Goal: Transaction & Acquisition: Purchase product/service

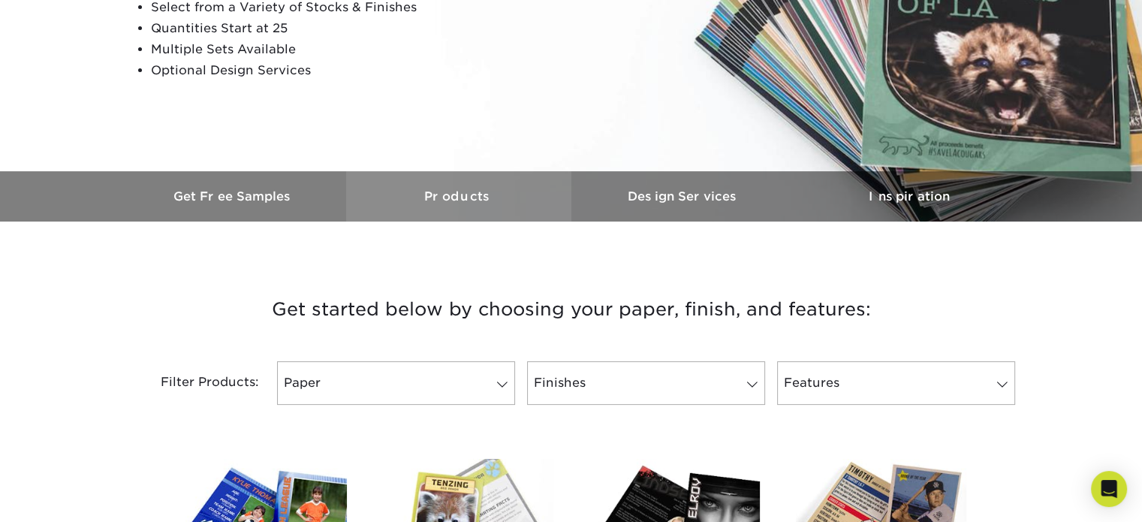
scroll to position [450, 0]
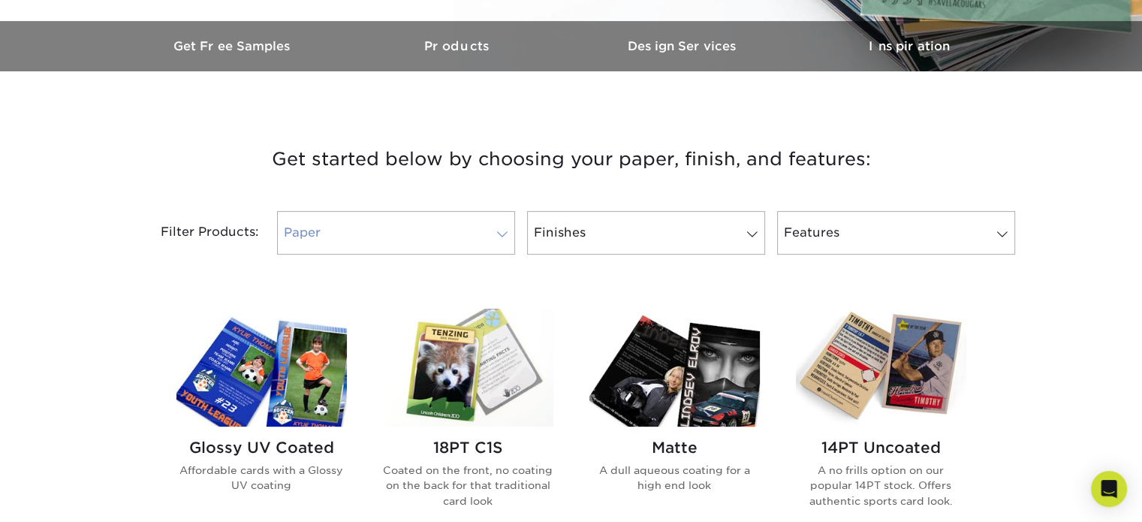
click at [480, 225] on link "Paper" at bounding box center [396, 233] width 238 height 44
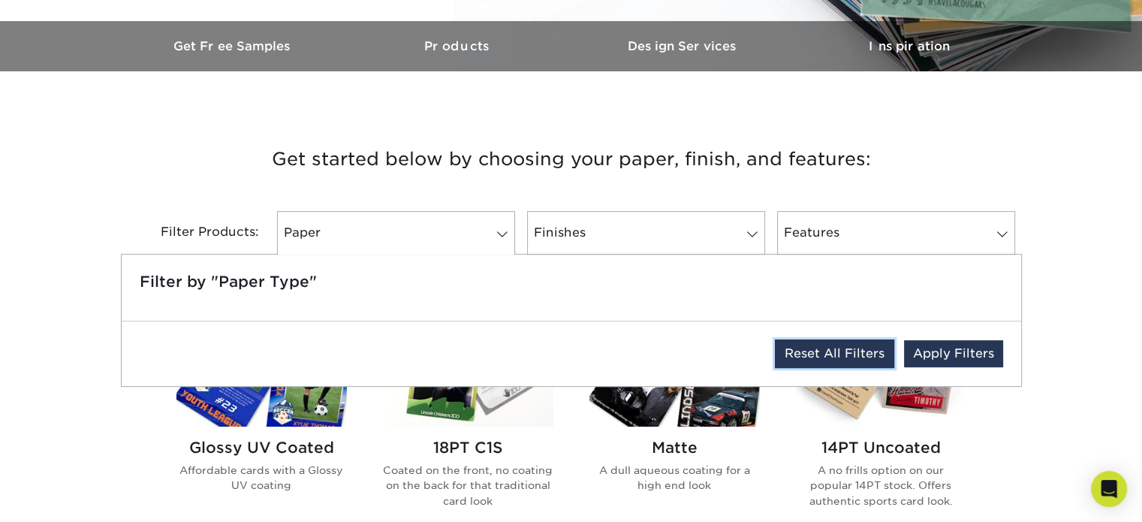
click at [796, 361] on link "Reset All Filters" at bounding box center [834, 353] width 119 height 29
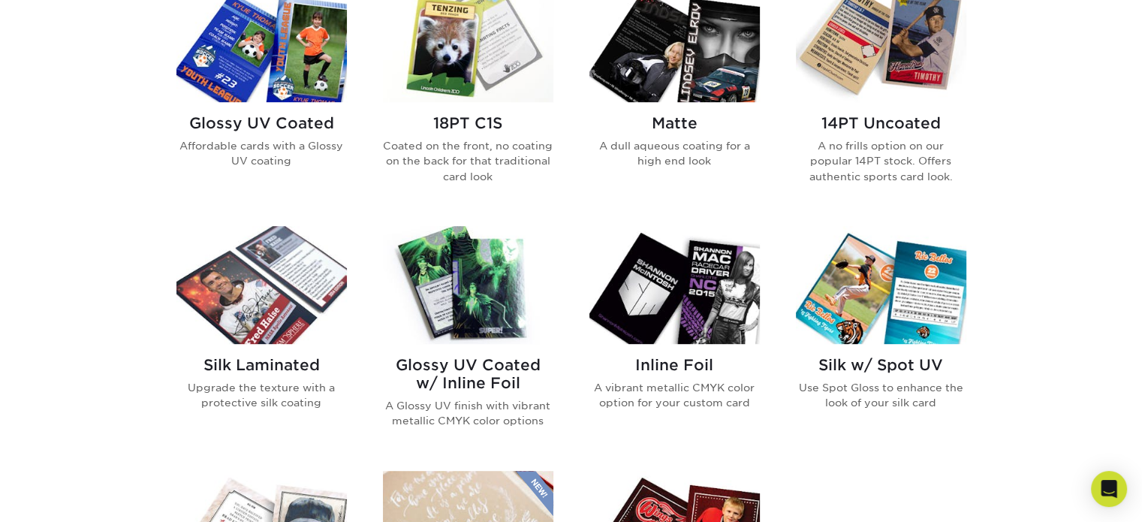
scroll to position [474, 0]
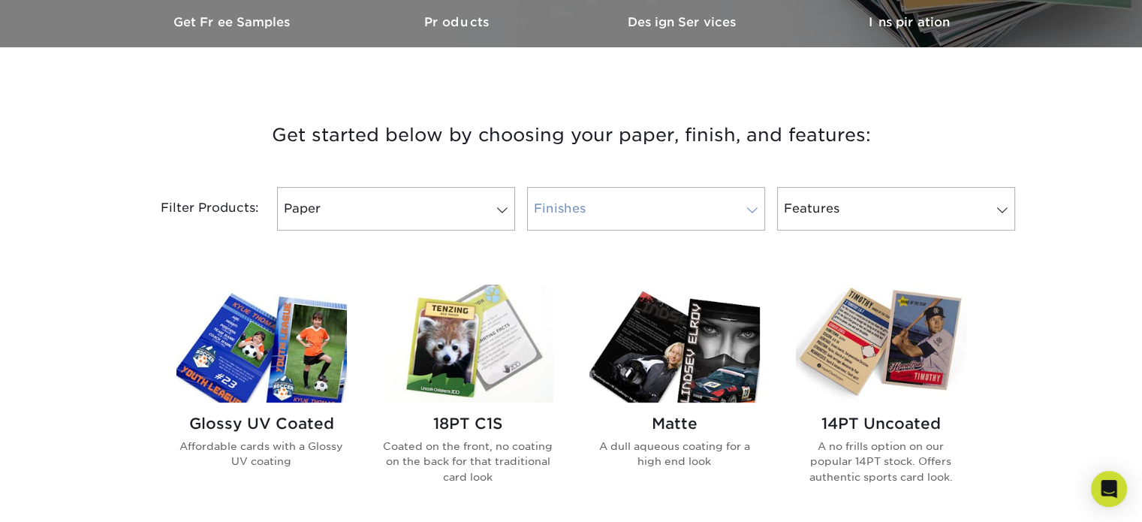
click at [586, 217] on link "Finishes 0" at bounding box center [646, 209] width 238 height 44
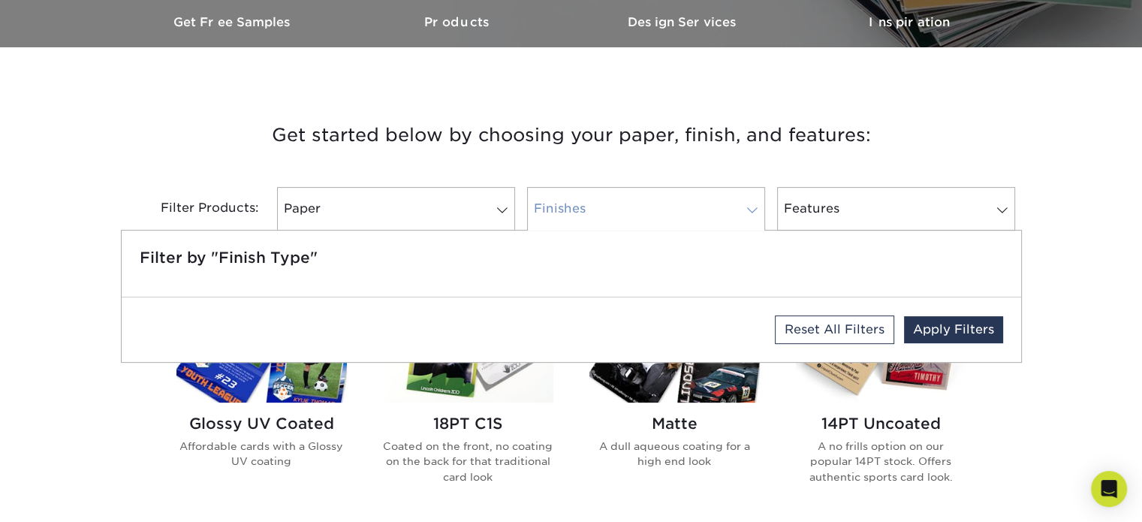
click at [586, 217] on link "Finishes 0" at bounding box center [646, 209] width 238 height 44
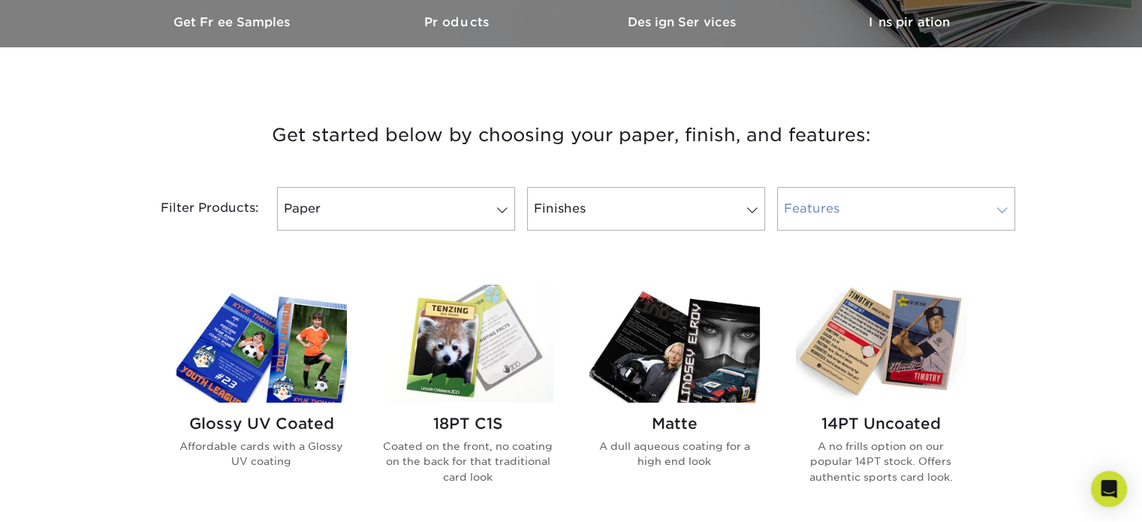
click at [844, 215] on link "Features 0" at bounding box center [896, 209] width 238 height 44
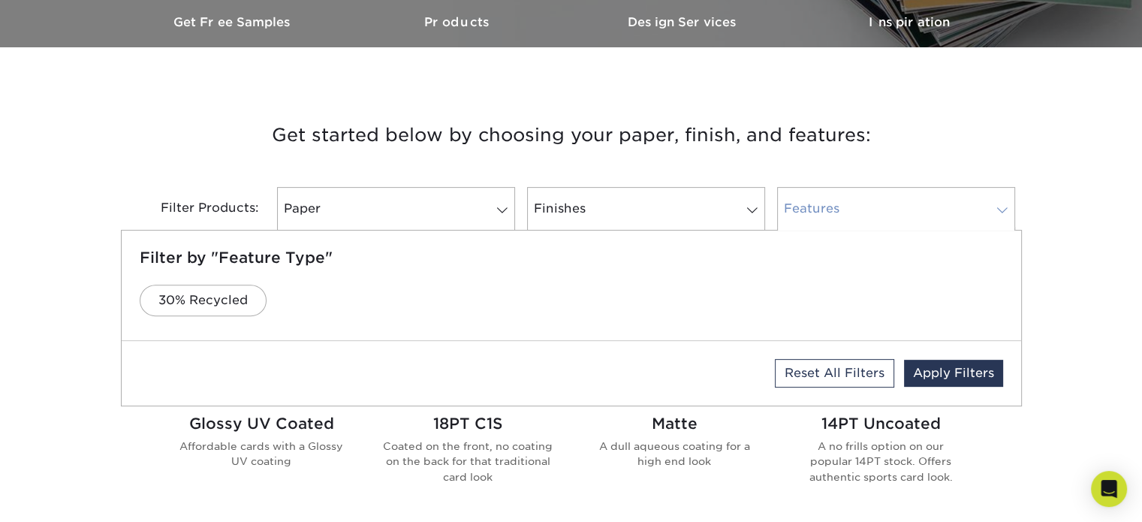
click at [844, 215] on link "Features 0" at bounding box center [896, 209] width 238 height 44
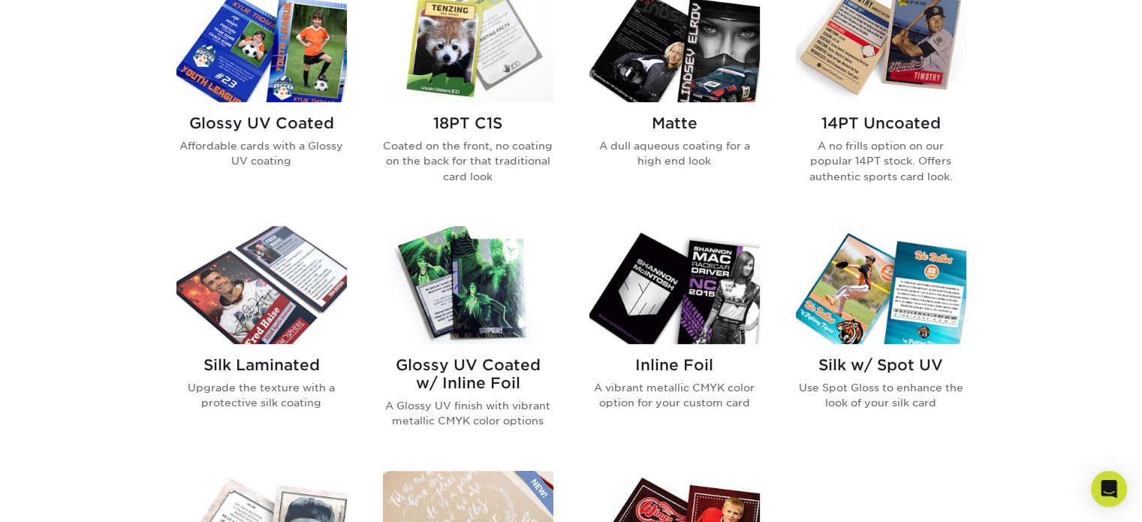
scroll to position [850, 0]
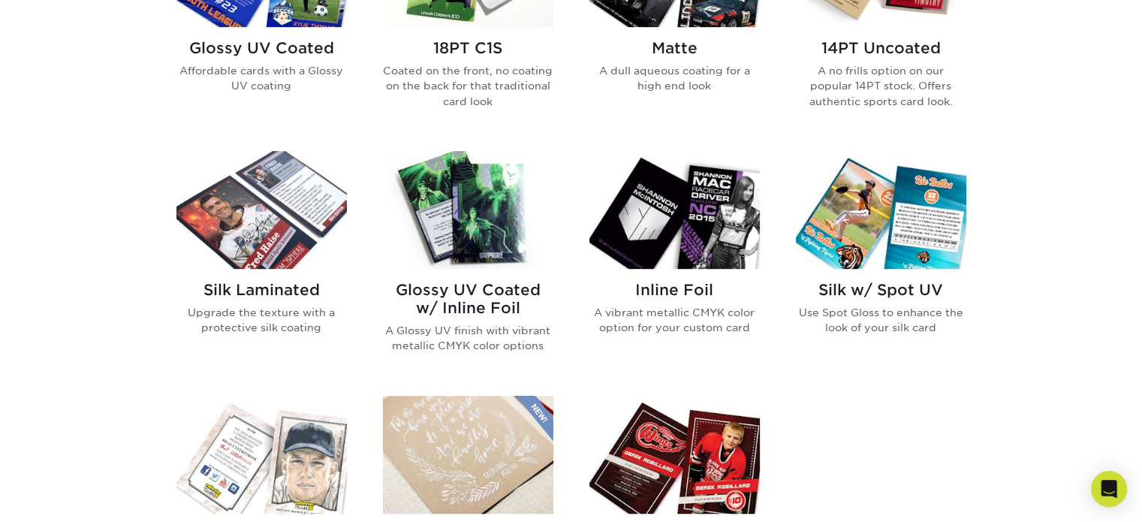
click at [680, 253] on img at bounding box center [674, 210] width 170 height 118
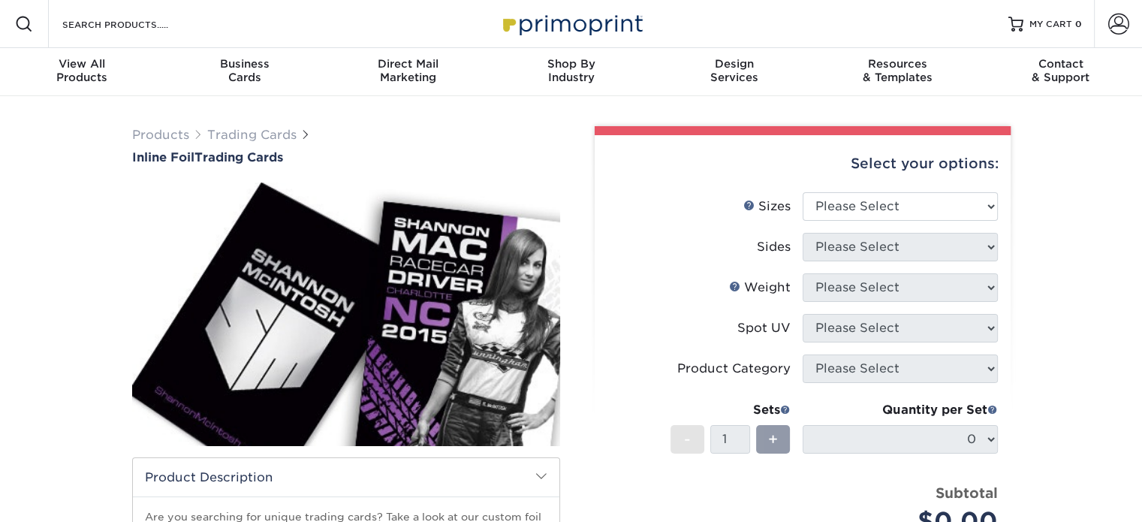
scroll to position [75, 0]
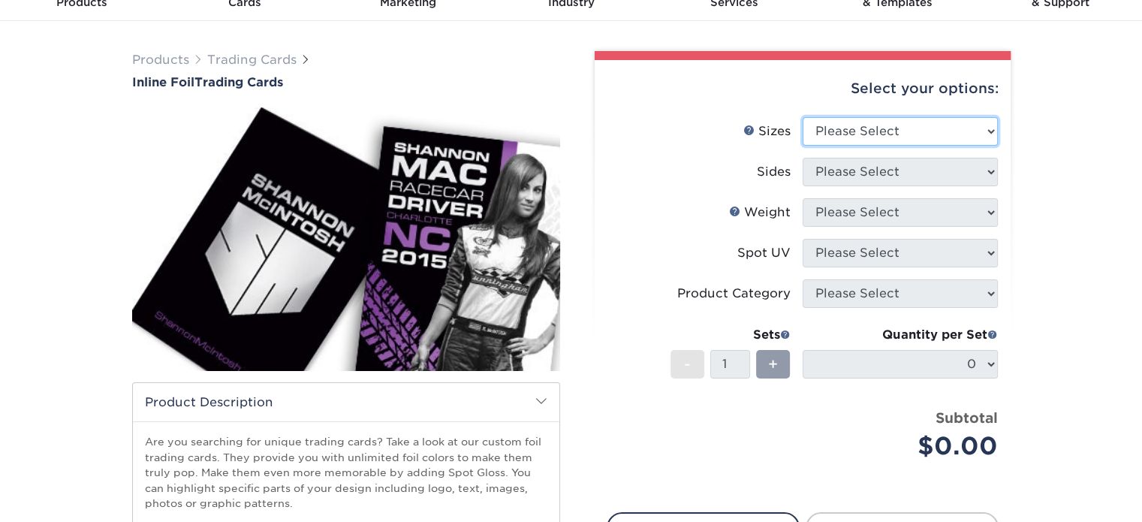
click at [874, 137] on select "Please Select 2.5" x 3.5"" at bounding box center [899, 131] width 195 height 29
select select "2.50x3.50"
click at [802, 117] on select "Please Select 2.5" x 3.5"" at bounding box center [899, 131] width 195 height 29
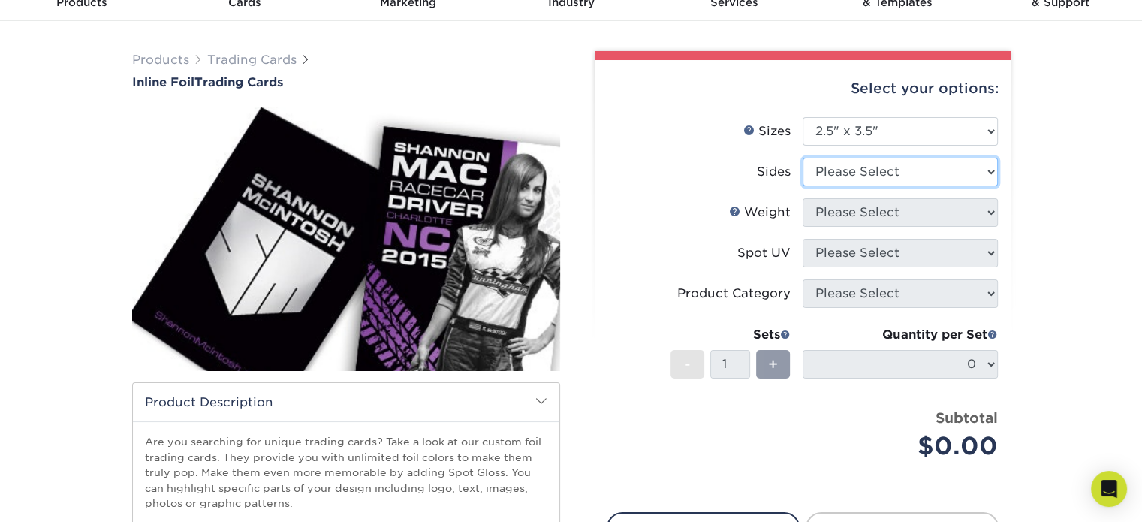
click at [871, 173] on select "Please Select Print Both Sides - Foil Back Only Print Both Sides - Foil Both Si…" at bounding box center [899, 172] width 195 height 29
select select "e9e9dfb3-fba1-4d60-972c-fd9ca5904d33"
click at [802, 158] on select "Please Select Print Both Sides - Foil Back Only Print Both Sides - Foil Both Si…" at bounding box center [899, 172] width 195 height 29
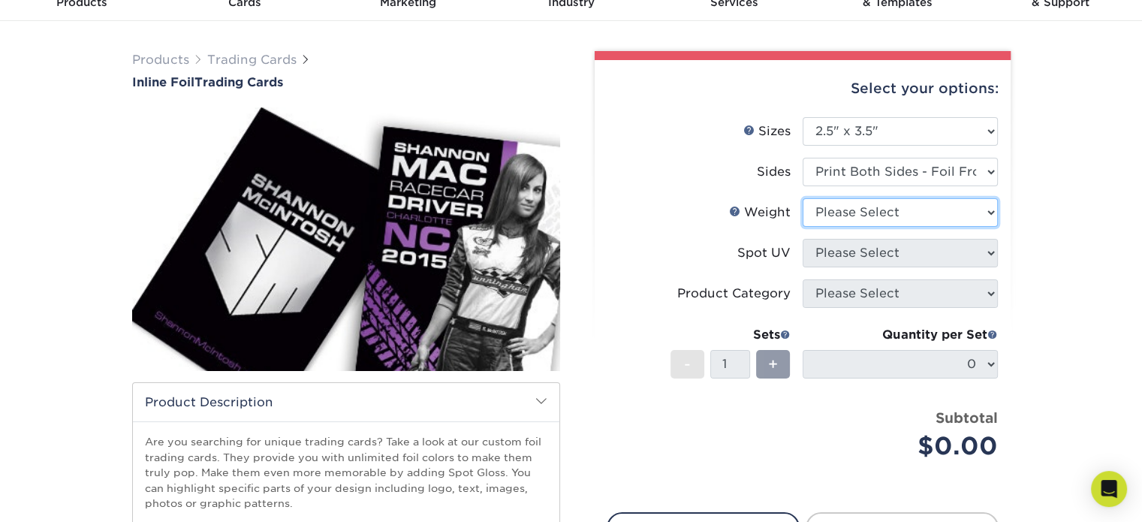
click at [829, 222] on select "Please Select 16PT" at bounding box center [899, 212] width 195 height 29
select select "16PT"
click at [802, 198] on select "Please Select 16PT" at bounding box center [899, 212] width 195 height 29
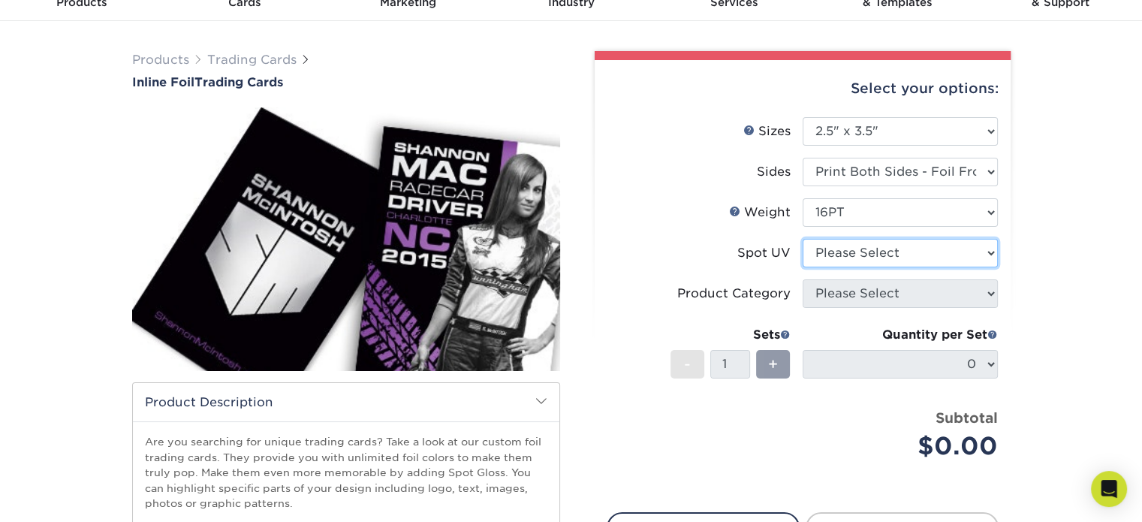
click at [840, 253] on select "Please Select No Spot UV Front and Back (Both Sides) Front Only Back Only" at bounding box center [899, 253] width 195 height 29
select select "3"
click at [802, 239] on select "Please Select No Spot UV Front and Back (Both Sides) Front Only Back Only" at bounding box center [899, 253] width 195 height 29
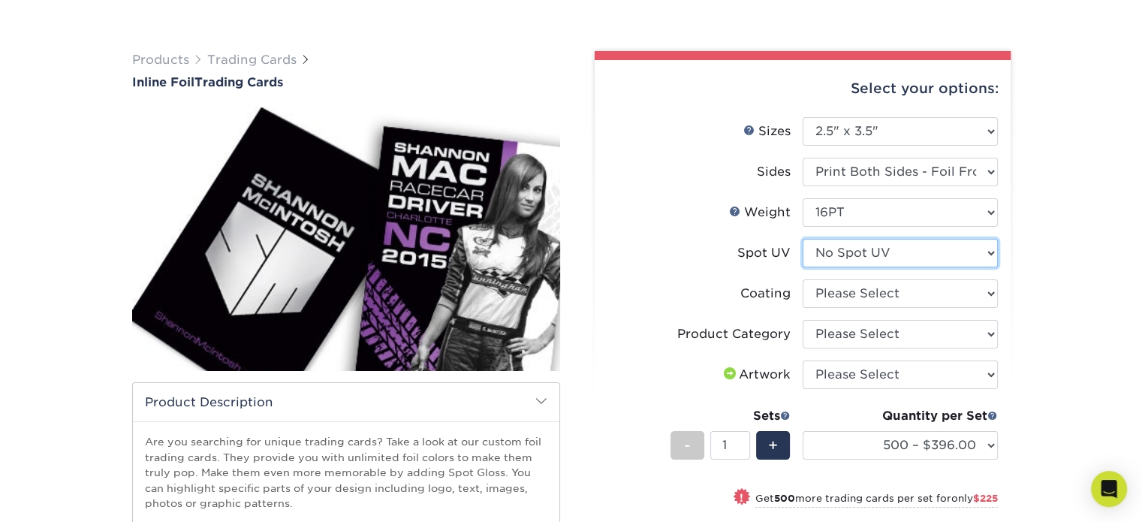
scroll to position [150, 0]
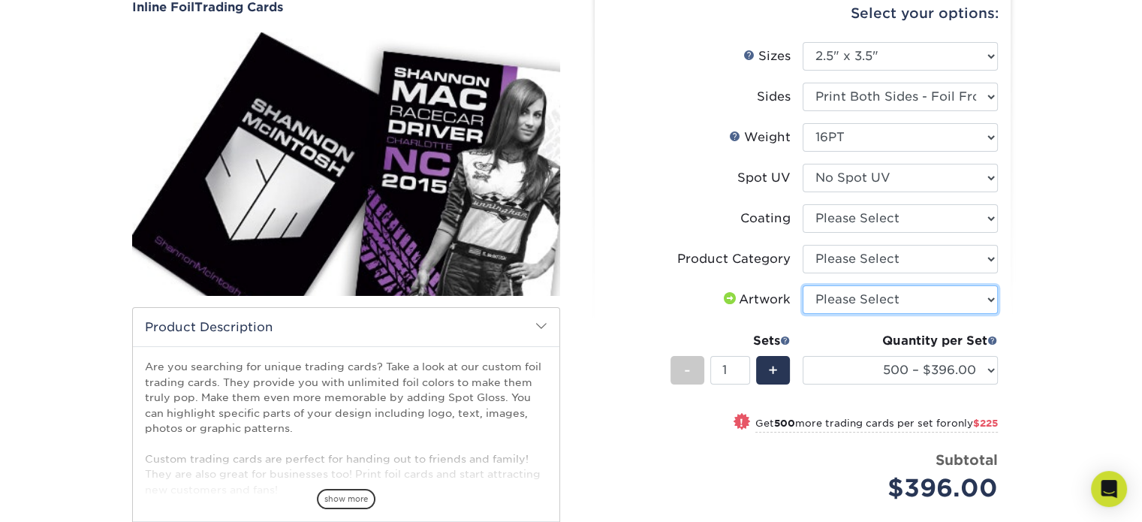
click at [841, 296] on select "Please Select I will upload files I need a design - $100" at bounding box center [899, 299] width 195 height 29
select select "upload"
click at [802, 285] on select "Please Select I will upload files I need a design - $100" at bounding box center [899, 299] width 195 height 29
click at [844, 260] on select "Please Select Trading Cards" at bounding box center [899, 259] width 195 height 29
select select "c2f9bce9-36c2-409d-b101-c29d9d031e18"
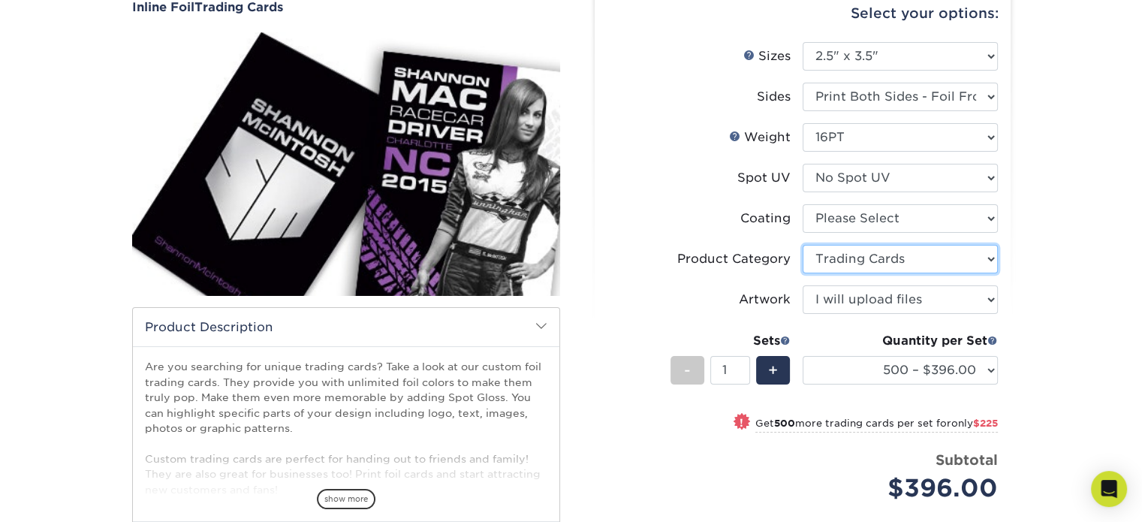
click at [802, 245] on select "Please Select Trading Cards" at bounding box center [899, 259] width 195 height 29
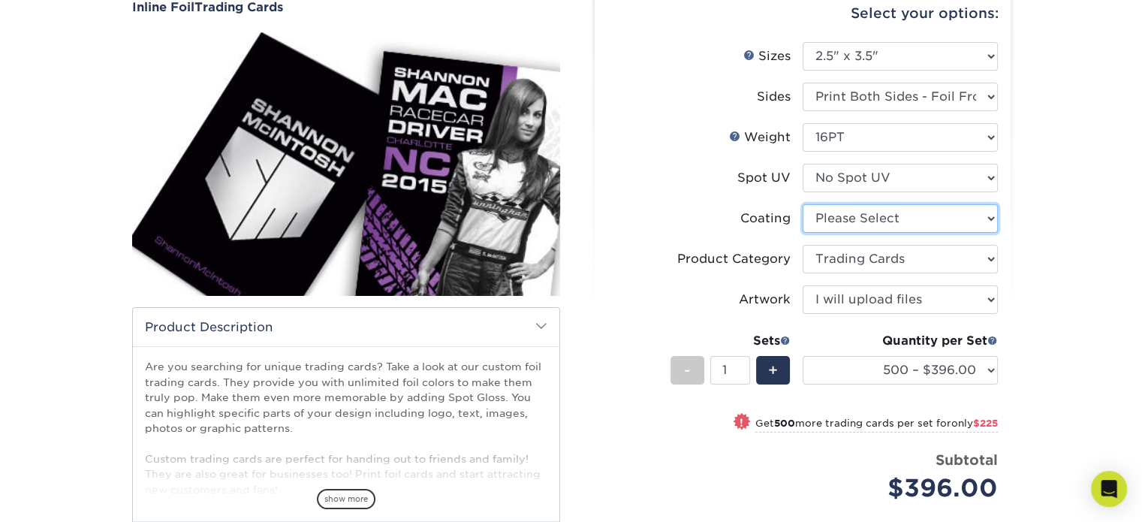
click at [834, 224] on select at bounding box center [899, 218] width 195 height 29
select select "3e7618de-abca-4bda-9f97-8b9129e913d8"
click at [802, 204] on select at bounding box center [899, 218] width 195 height 29
select select "-1"
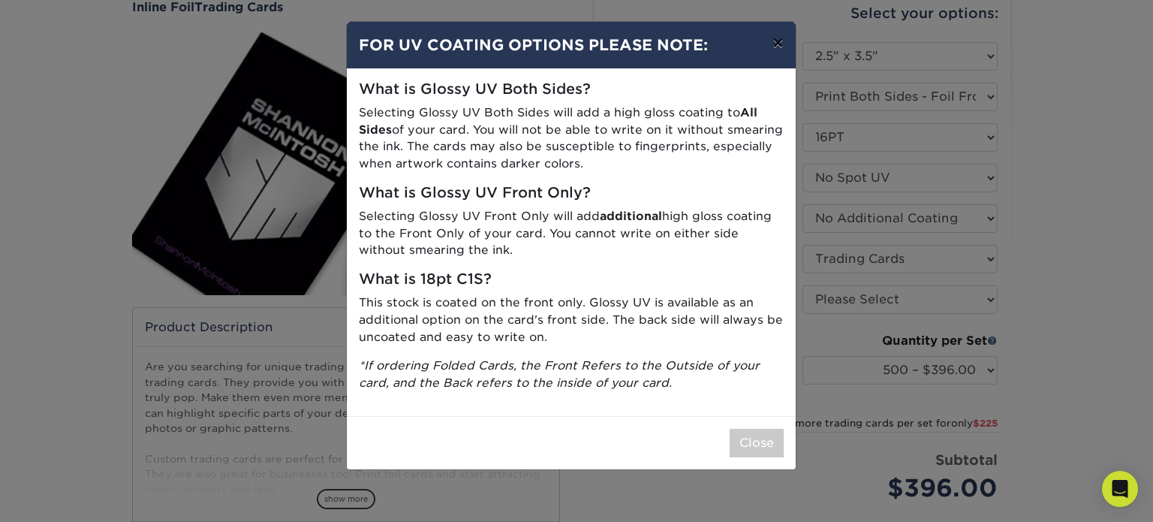
click at [775, 48] on button "×" at bounding box center [777, 43] width 35 height 42
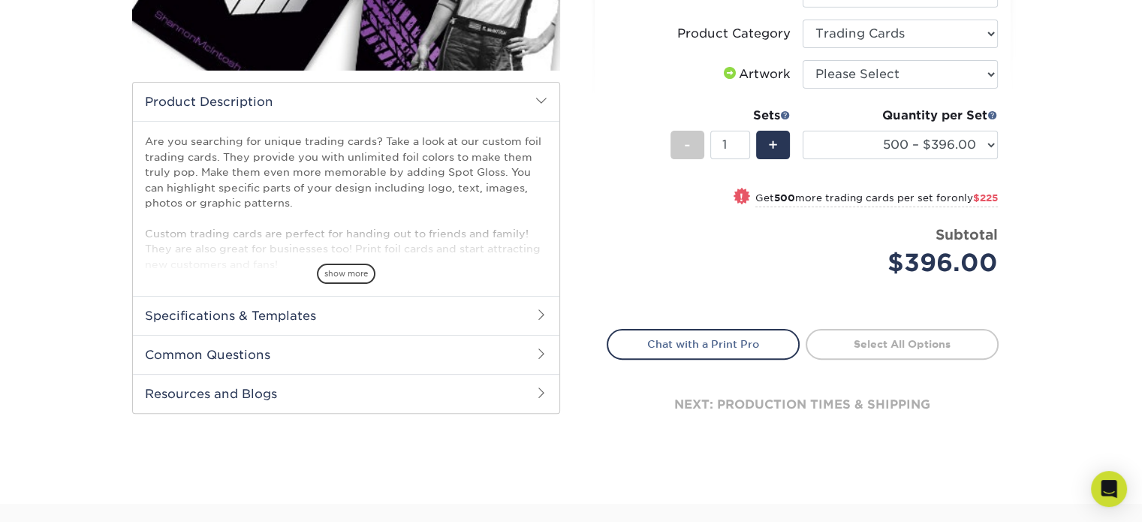
scroll to position [300, 0]
